Goal: Navigation & Orientation: Find specific page/section

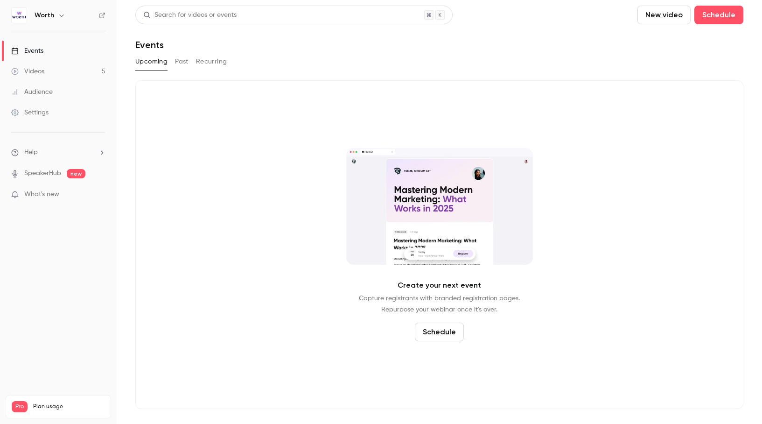
click at [70, 70] on link "Videos 5" at bounding box center [58, 71] width 117 height 21
